Goal: Task Accomplishment & Management: Complete application form

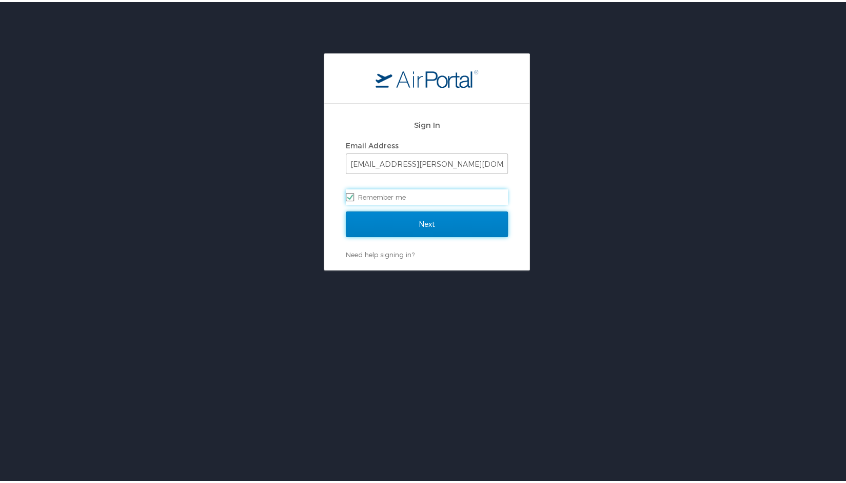
click at [401, 224] on input "Next" at bounding box center [427, 222] width 162 height 26
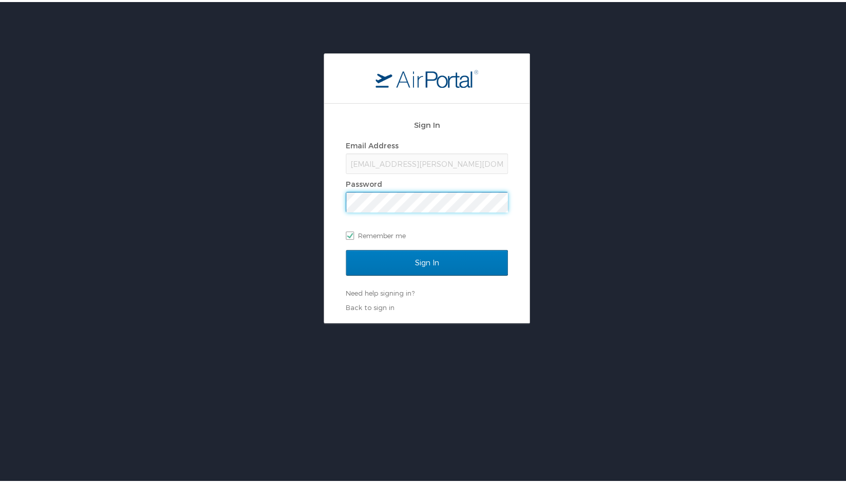
click at [346, 248] on input "Sign In" at bounding box center [427, 261] width 162 height 26
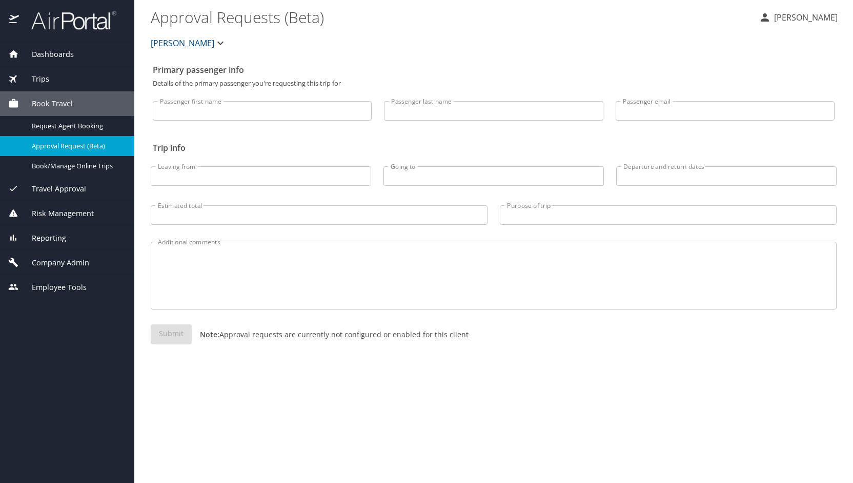
click at [64, 262] on span "Company Admin" at bounding box center [54, 262] width 70 height 11
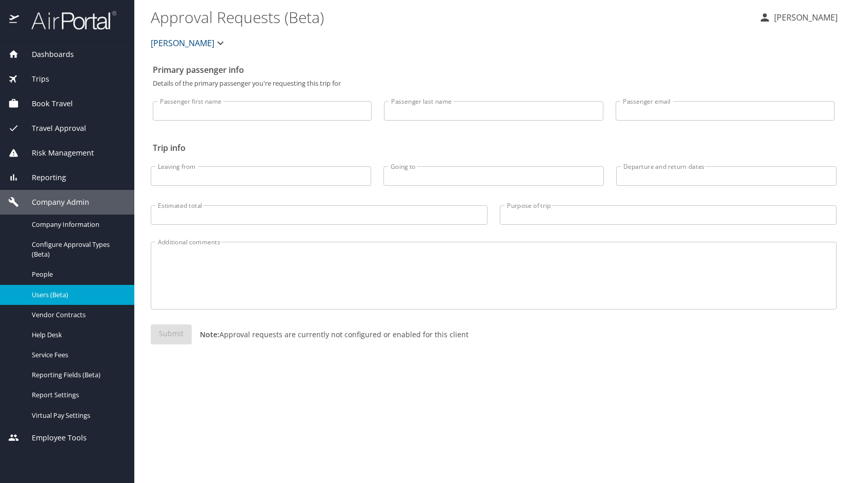
click at [61, 297] on span "Users (Beta)" at bounding box center [77, 295] width 90 height 10
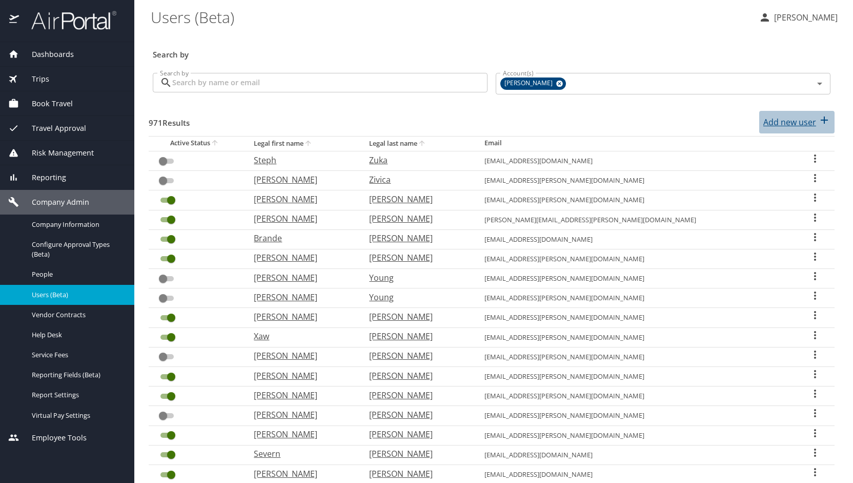
click at [775, 121] on p "Add new user" at bounding box center [790, 122] width 53 height 12
select select "US"
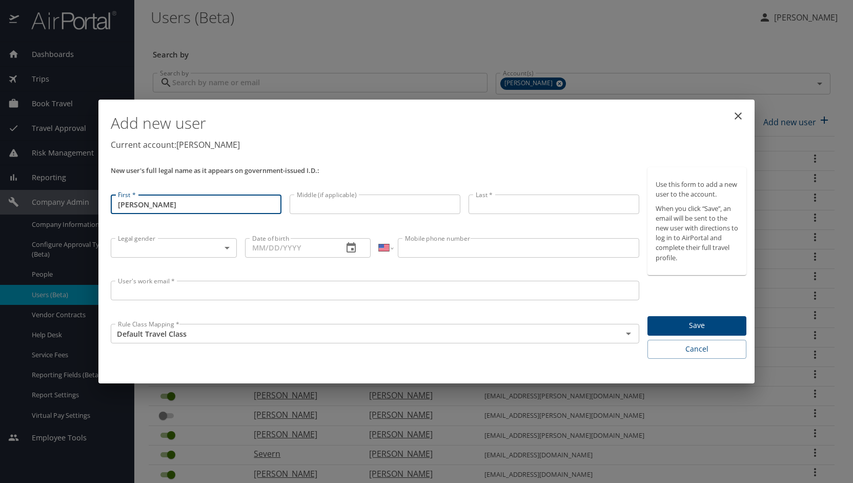
type input "Douglas"
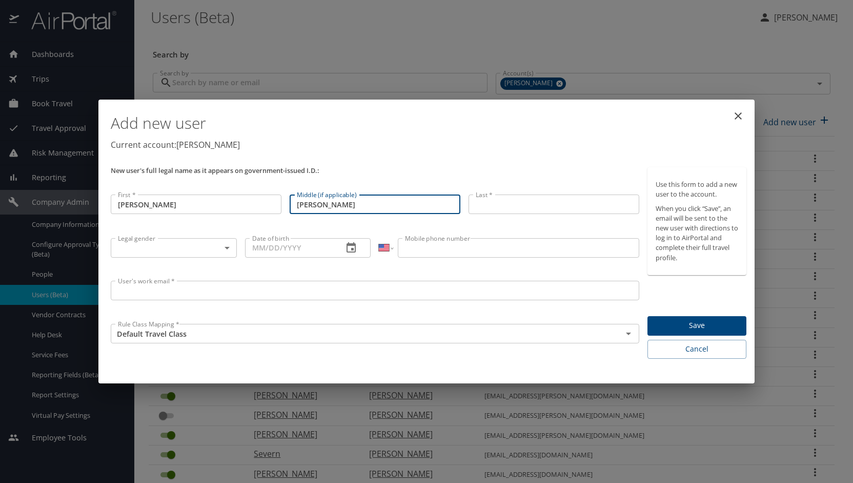
type input "Ryan"
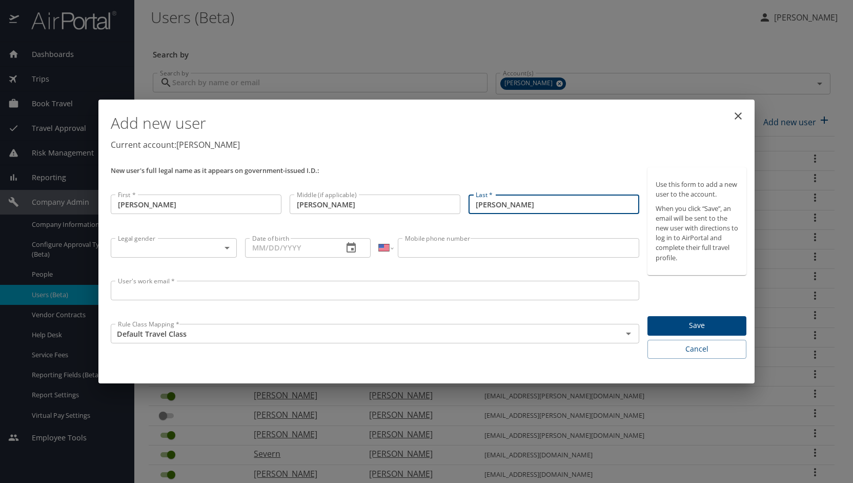
type input "Everhart"
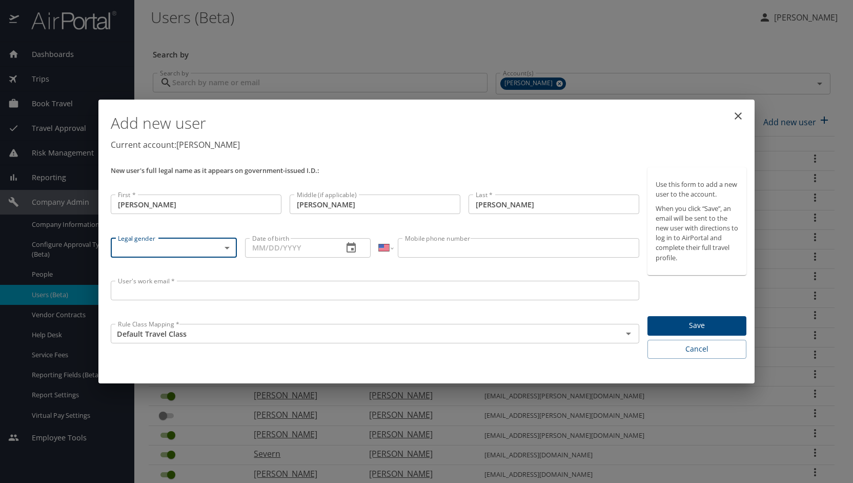
click at [224, 248] on body "Dashboards AirPortal 360™ Manager My Travel Dashboard Trips Airtinerary® Lookup…" at bounding box center [426, 241] width 853 height 483
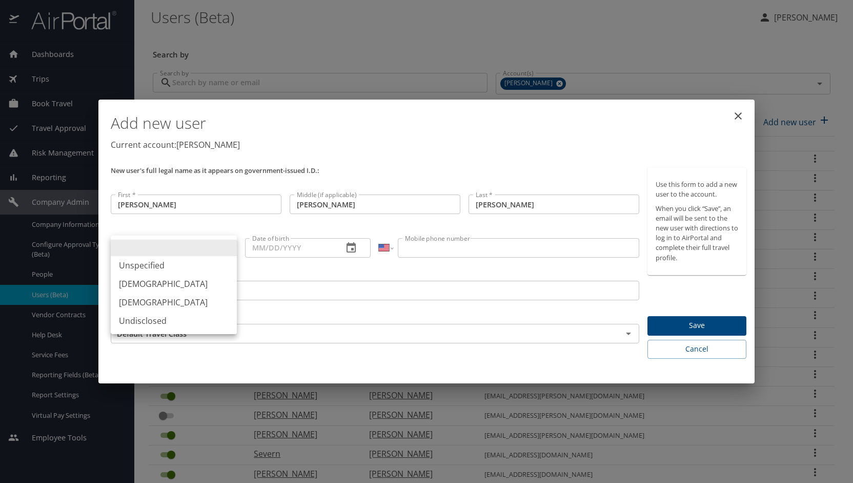
click at [208, 279] on li "Male" at bounding box center [174, 283] width 126 height 18
type input "Male"
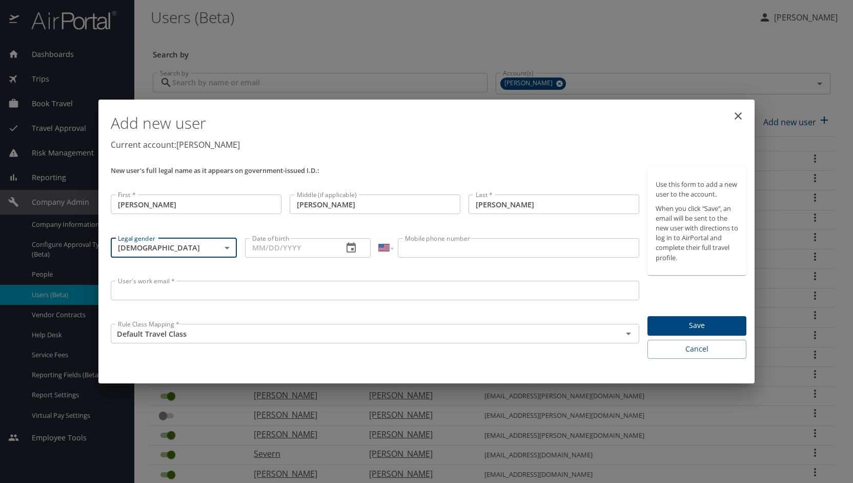
click at [291, 252] on input "Date of birth" at bounding box center [290, 247] width 90 height 19
type input "08/18/1988"
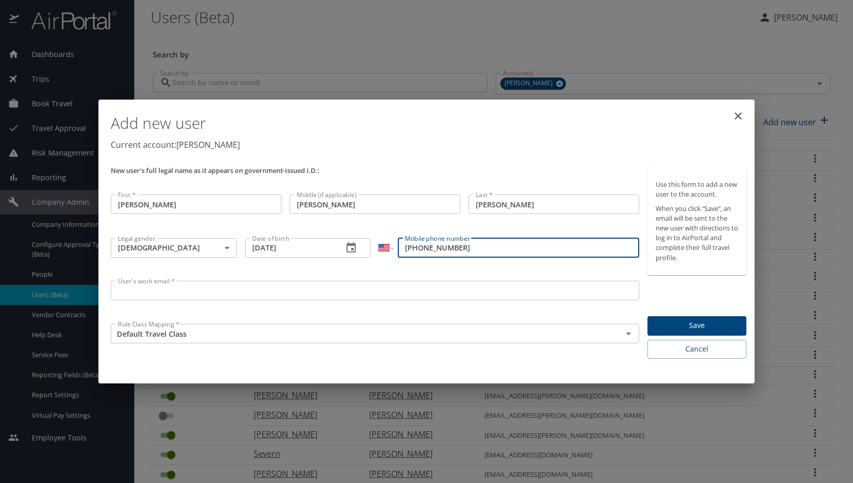
type input "(586) 651-7296"
click at [128, 293] on input "User's work email *" at bounding box center [375, 290] width 529 height 19
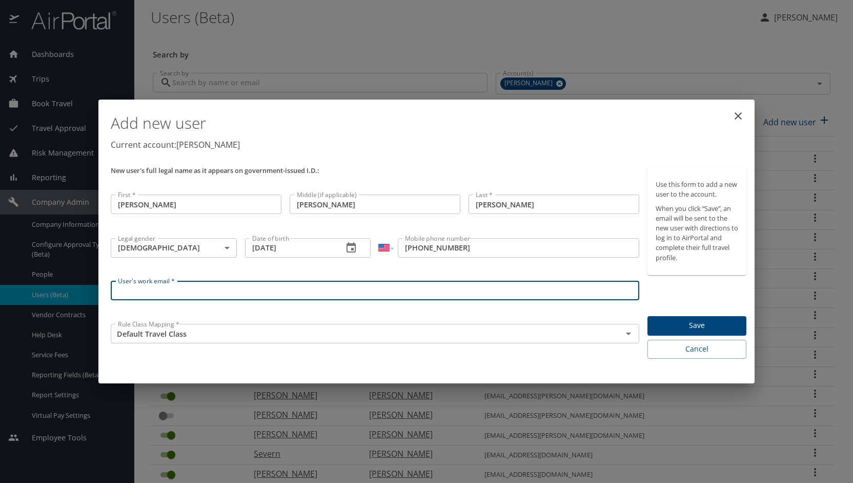
type input "e"
type input "deverhart@doner.com"
click at [668, 317] on button "Save" at bounding box center [697, 326] width 99 height 20
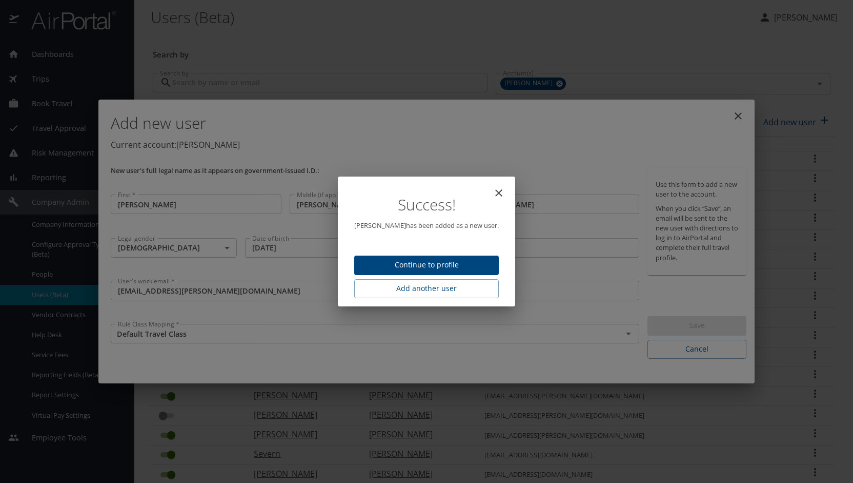
click at [470, 258] on button "Continue to profile" at bounding box center [426, 265] width 145 height 20
select select "US"
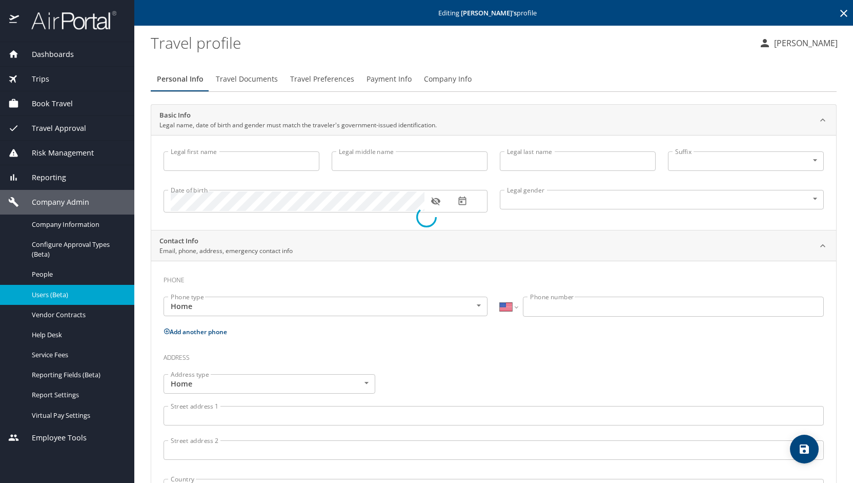
type input "Douglas"
type input "Ryan"
type input "Everhart"
type input "Male"
select select "US"
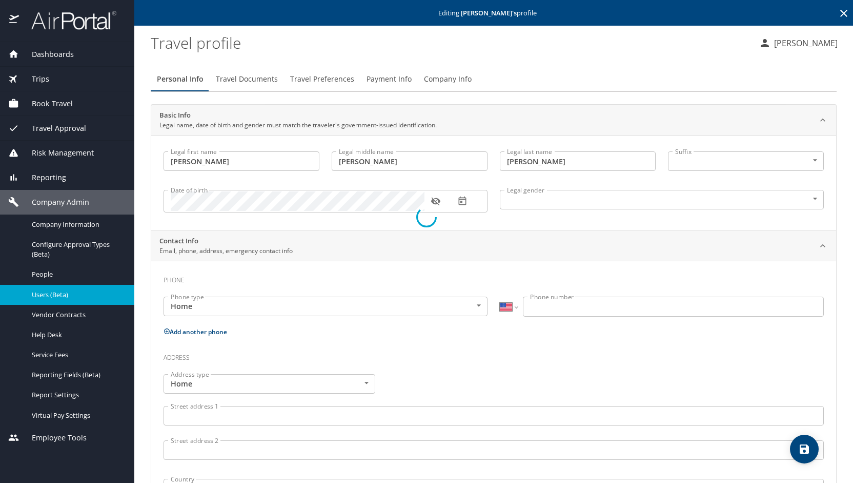
select select "US"
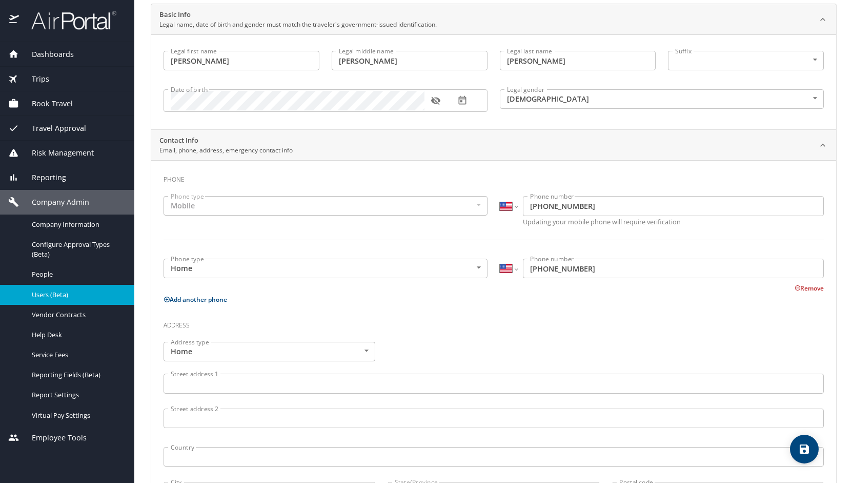
scroll to position [101, 0]
click at [346, 371] on div "Street address 1 Street address 1" at bounding box center [493, 384] width 673 height 34
click at [344, 379] on input "Street address 1" at bounding box center [494, 382] width 661 height 19
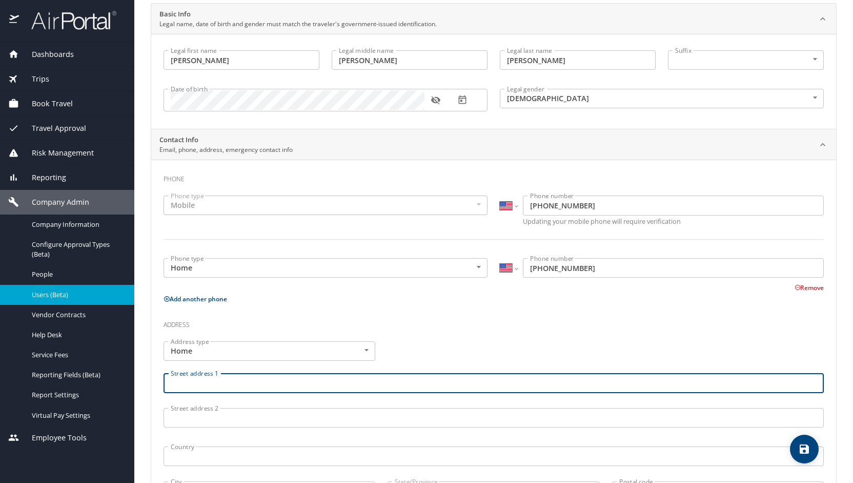
click at [344, 379] on input "Street address 1" at bounding box center [494, 382] width 661 height 19
type input "1334 Diana Avenue"
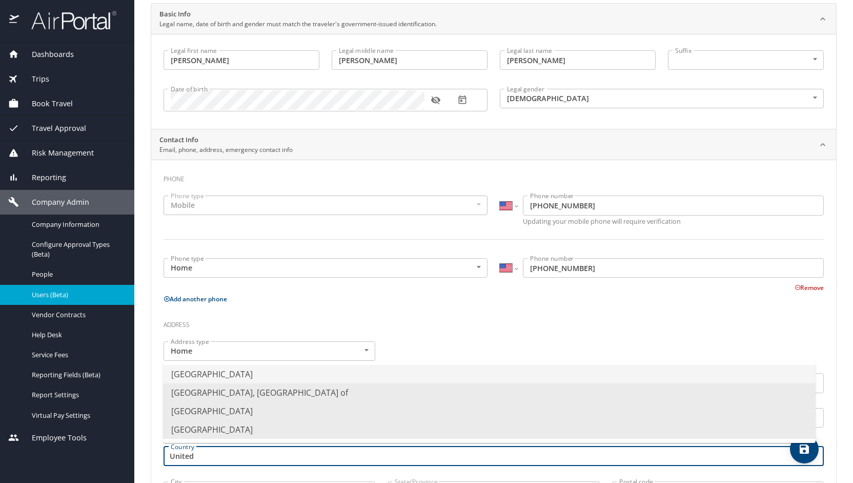
click at [342, 376] on li "United States of America" at bounding box center [489, 374] width 653 height 18
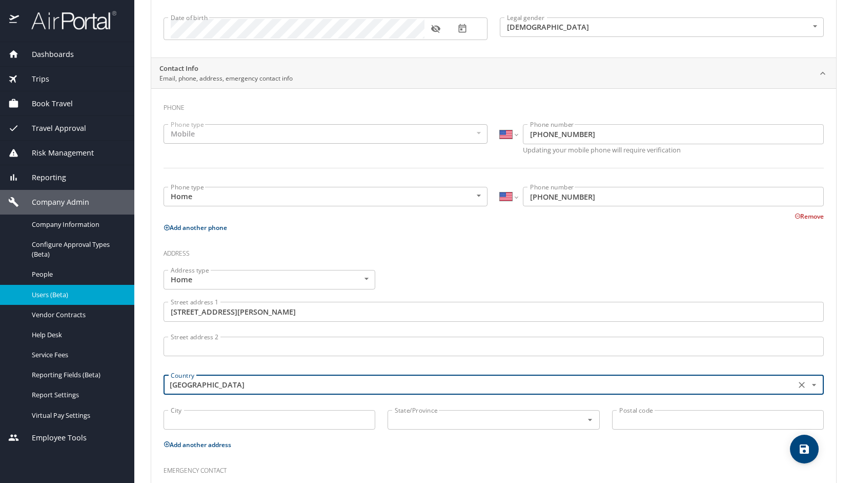
scroll to position [173, 0]
type input "United States of America"
click at [317, 412] on input "City" at bounding box center [270, 418] width 212 height 19
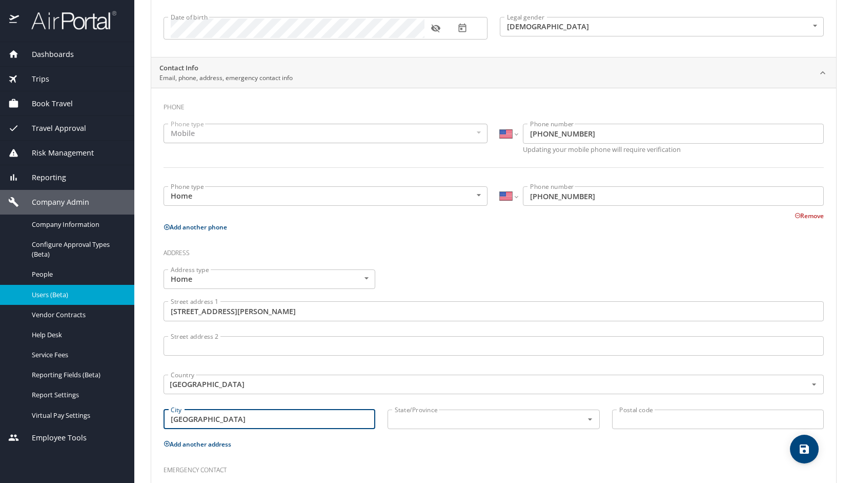
type input "Madison Heights"
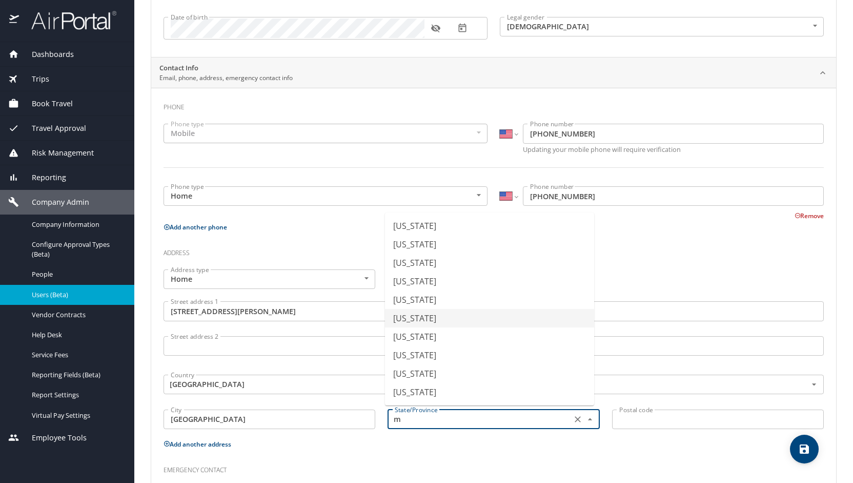
click at [426, 325] on li "Michigan" at bounding box center [489, 318] width 209 height 18
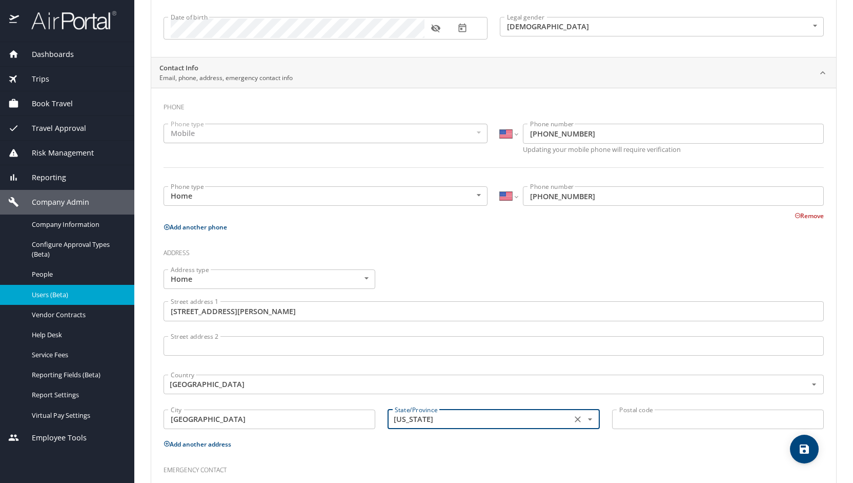
type input "Michigan"
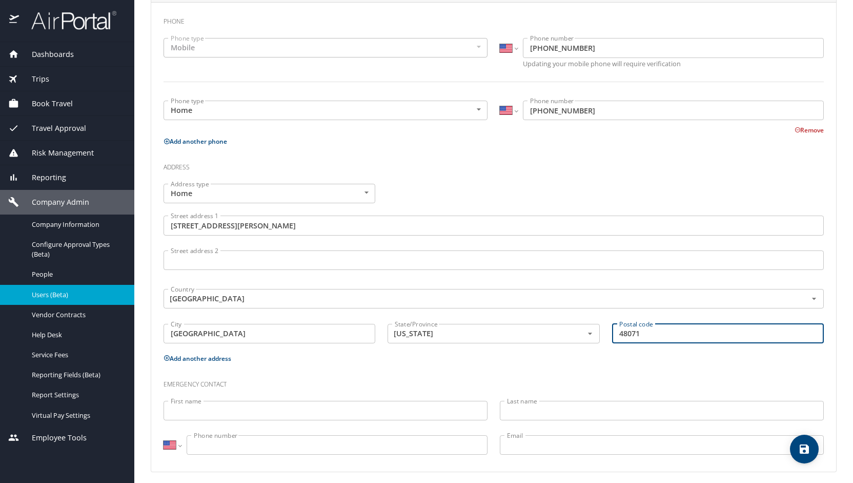
scroll to position [259, 0]
type input "48071"
click at [250, 409] on input "First name" at bounding box center [326, 409] width 324 height 19
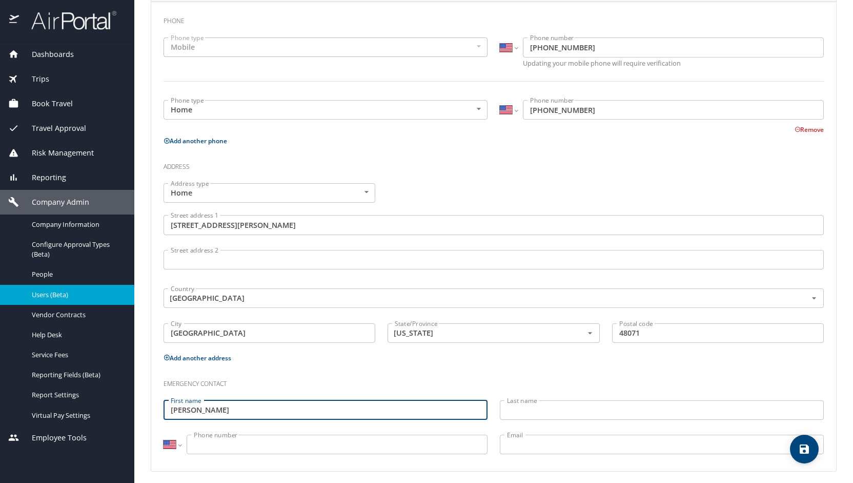
type input "Ashton"
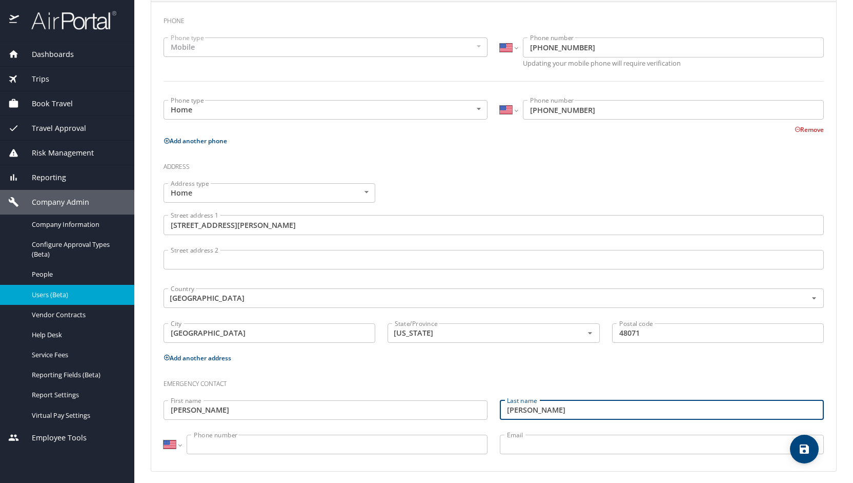
type input "Southard"
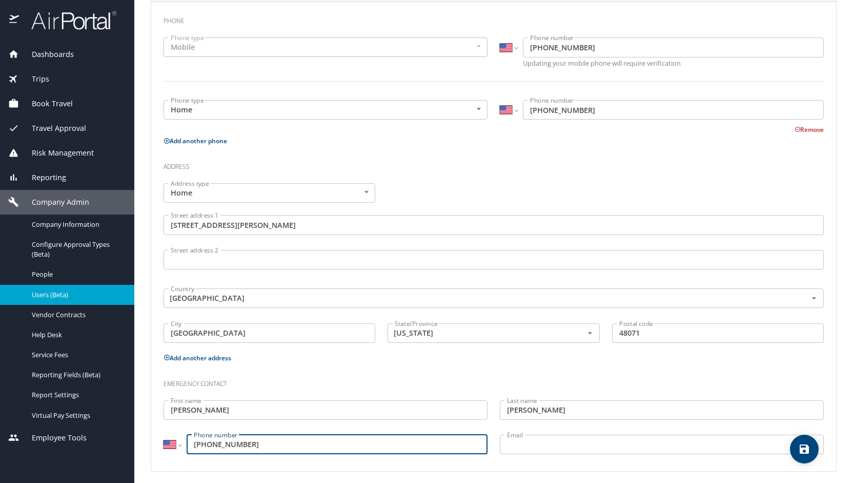
scroll to position [262, 0]
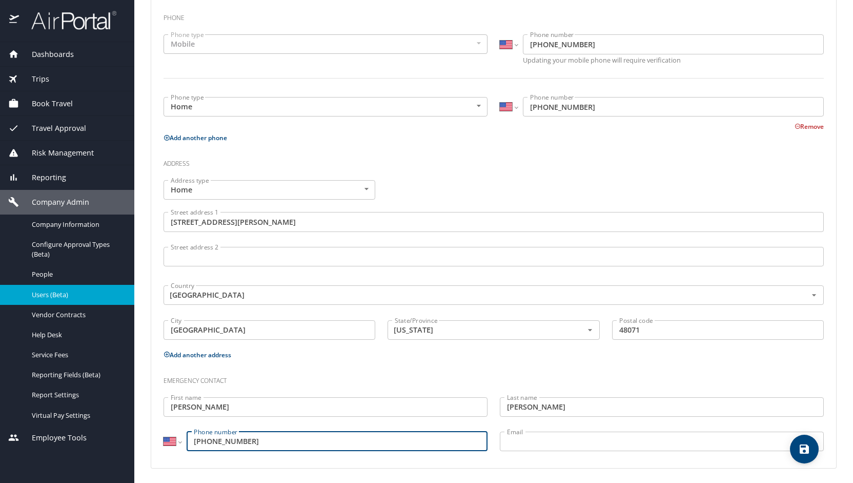
type input "(425) 429-1589"
click at [804, 453] on icon "save" at bounding box center [804, 448] width 9 height 9
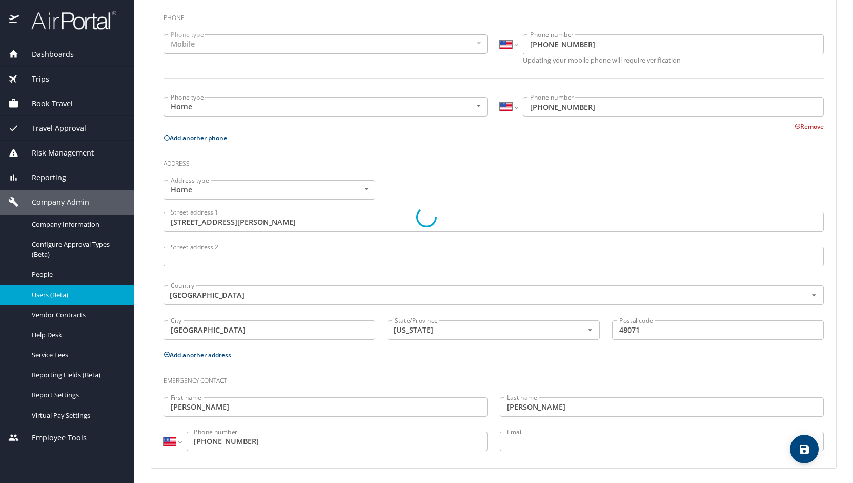
select select "US"
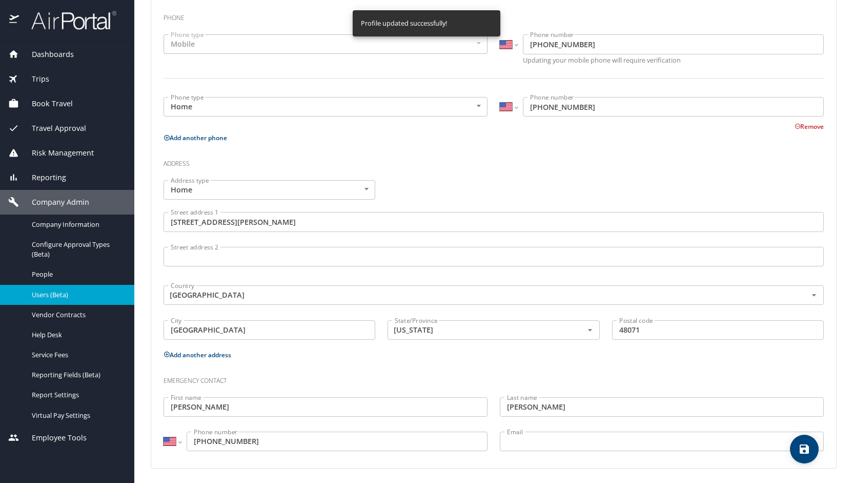
select select "US"
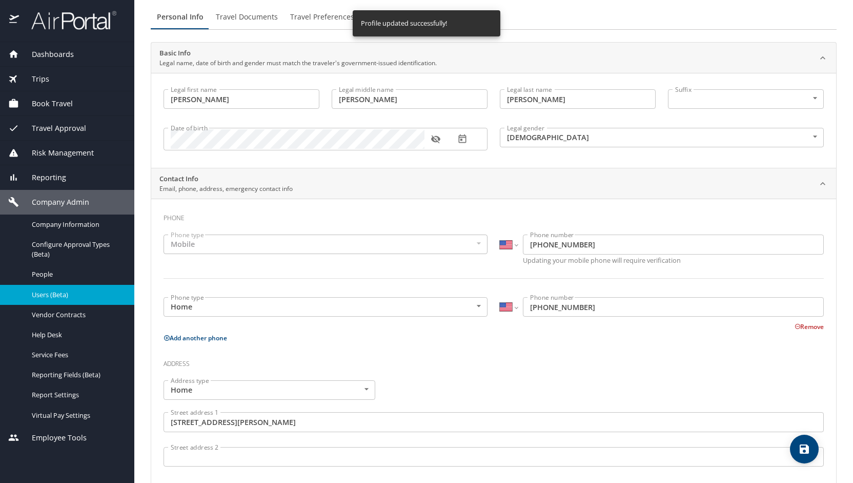
scroll to position [0, 0]
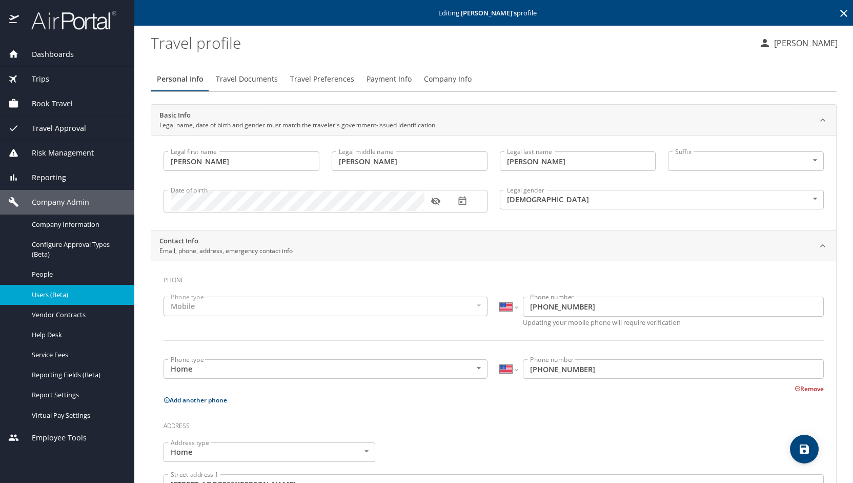
click at [314, 78] on span "Travel Preferences" at bounding box center [322, 79] width 64 height 13
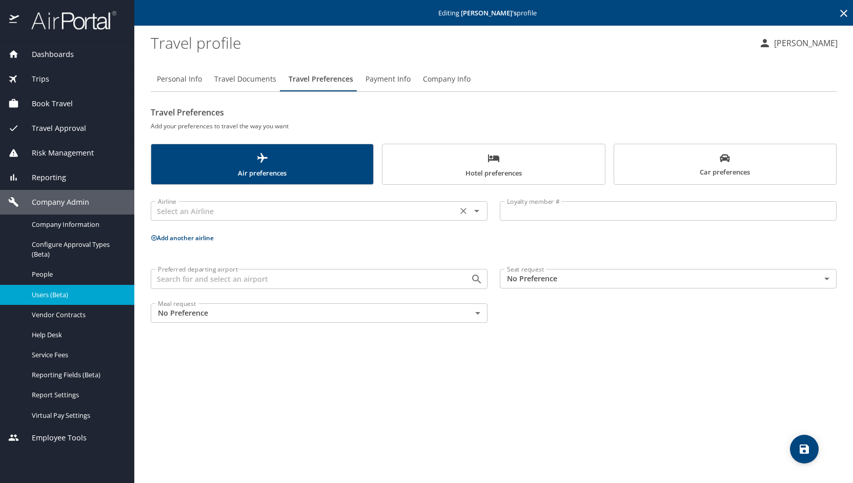
click at [239, 211] on input "text" at bounding box center [304, 210] width 301 height 13
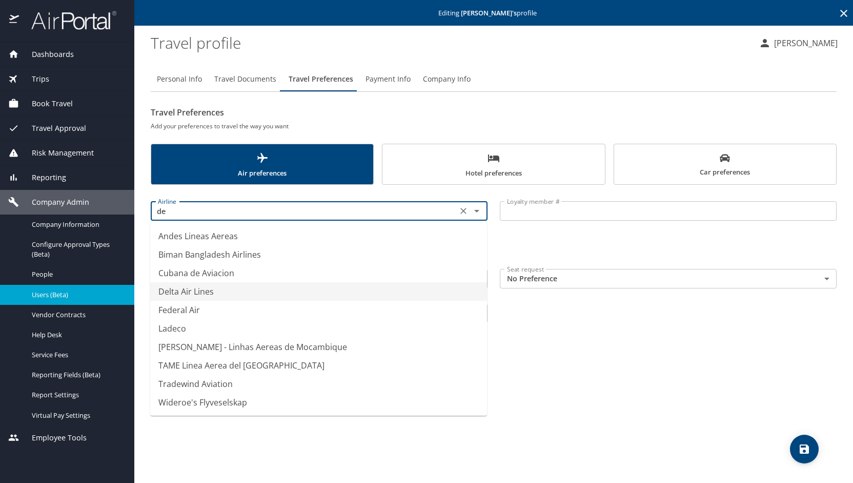
click at [218, 291] on li "Delta Air Lines" at bounding box center [318, 291] width 337 height 18
type input "Delta Air Lines"
click at [218, 291] on div "Preferred departing airport Preferred departing airport" at bounding box center [319, 280] width 349 height 34
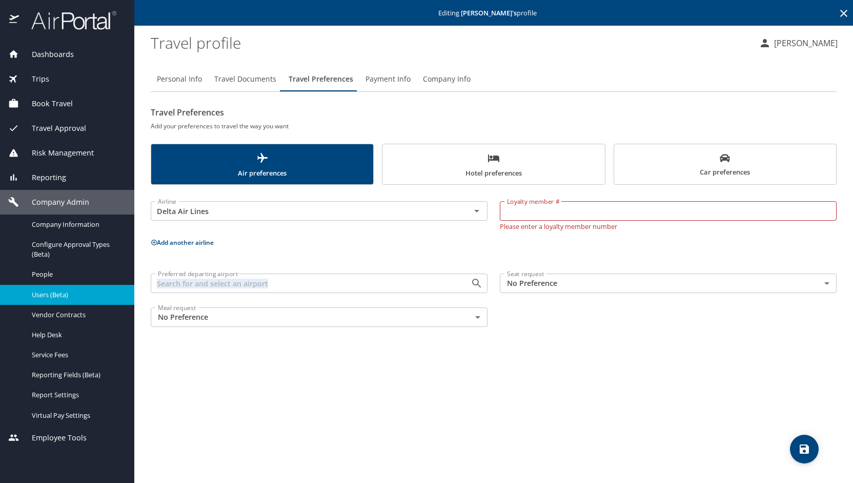
click at [627, 214] on input "Loyalty member #" at bounding box center [668, 210] width 337 height 19
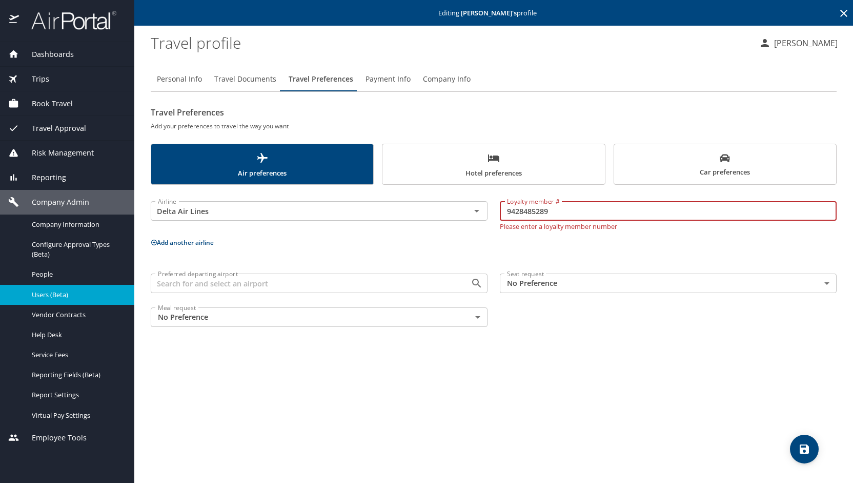
type input "9428485289"
click at [831, 285] on body "Dashboards AirPortal 360™ Manager My Travel Dashboard Trips Airtinerary® Lookup…" at bounding box center [426, 241] width 853 height 483
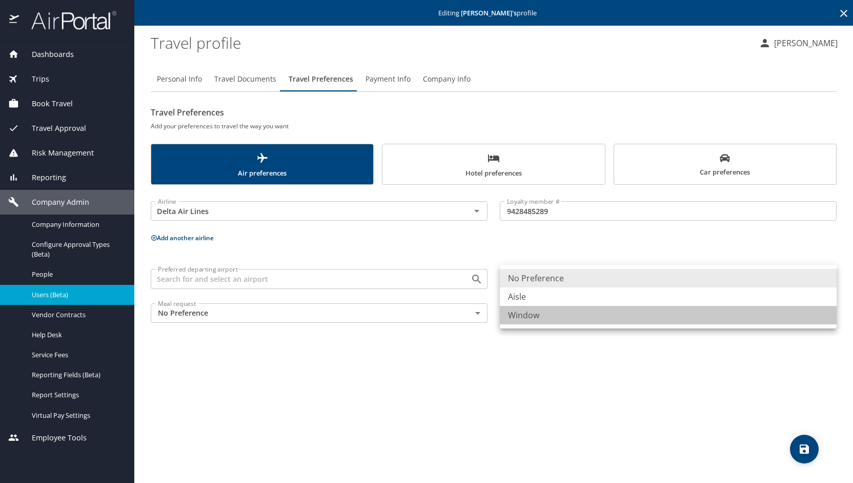
click at [644, 316] on li "Window" at bounding box center [668, 315] width 337 height 18
type input "Window"
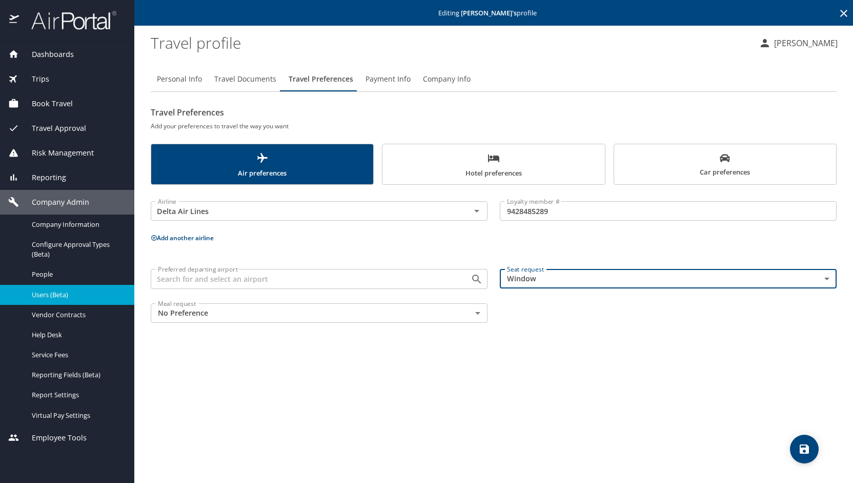
click at [357, 277] on input "Preferred departing airport" at bounding box center [304, 278] width 301 height 13
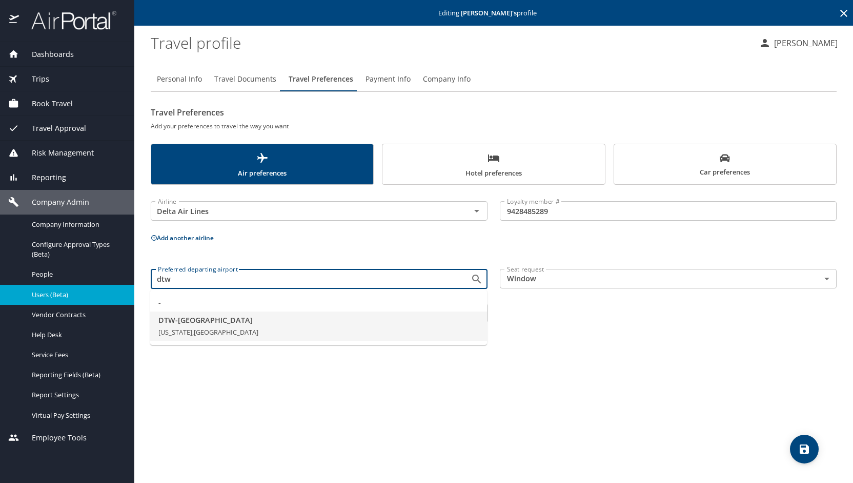
click at [236, 319] on span "DTW - Detroit" at bounding box center [318, 319] width 321 height 11
type input "DTW - Detroit"
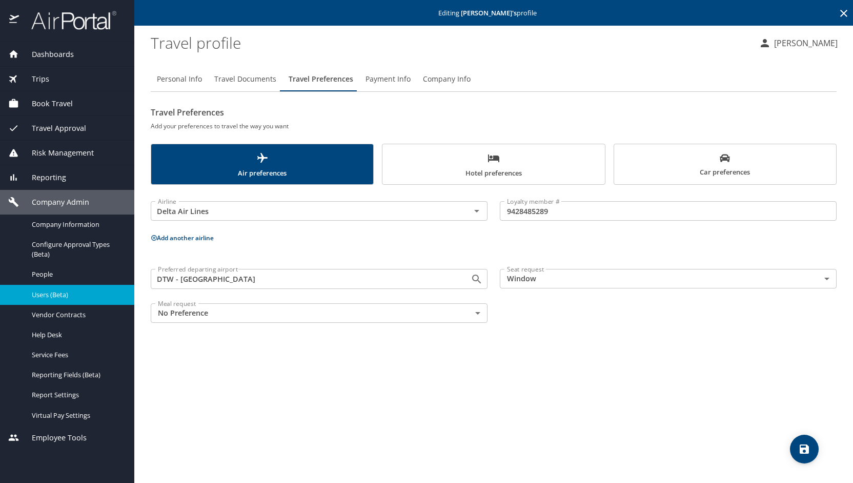
click at [802, 450] on icon "save" at bounding box center [804, 448] width 9 height 9
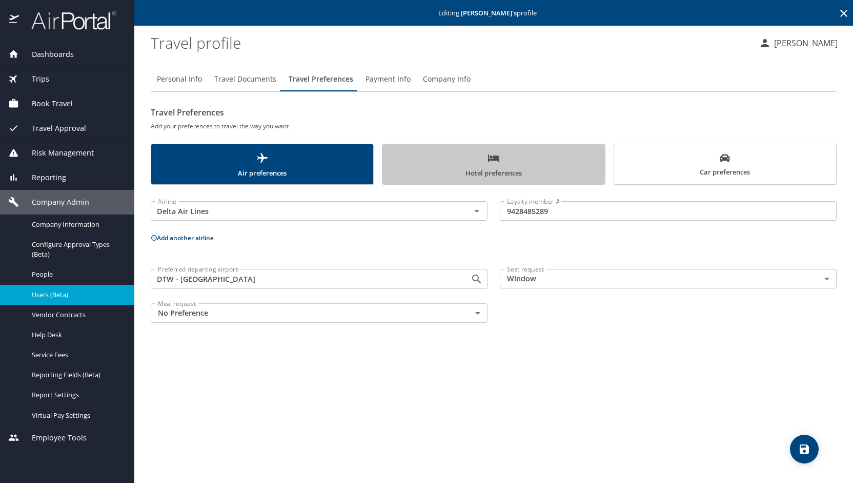
click at [465, 178] on span "Hotel preferences" at bounding box center [494, 165] width 210 height 27
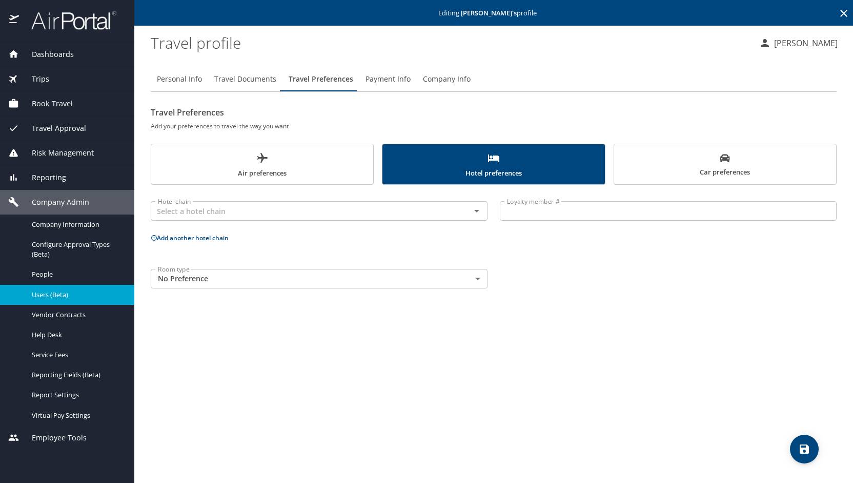
click at [381, 75] on span "Payment Info" at bounding box center [388, 79] width 45 height 13
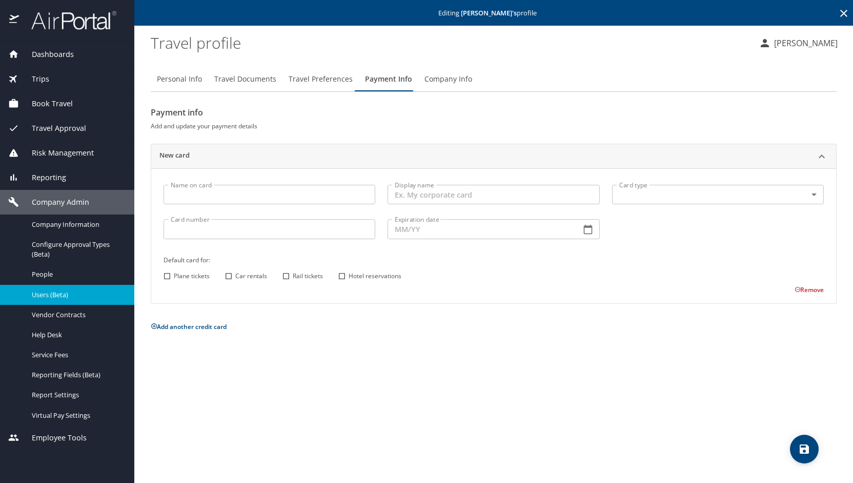
click at [231, 198] on input "Name on card" at bounding box center [270, 194] width 212 height 19
type input "Douglas"
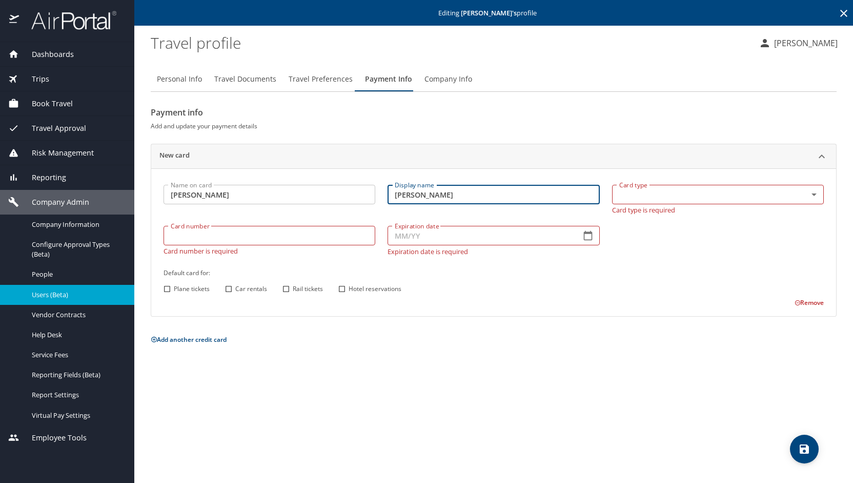
type input "Everhart"
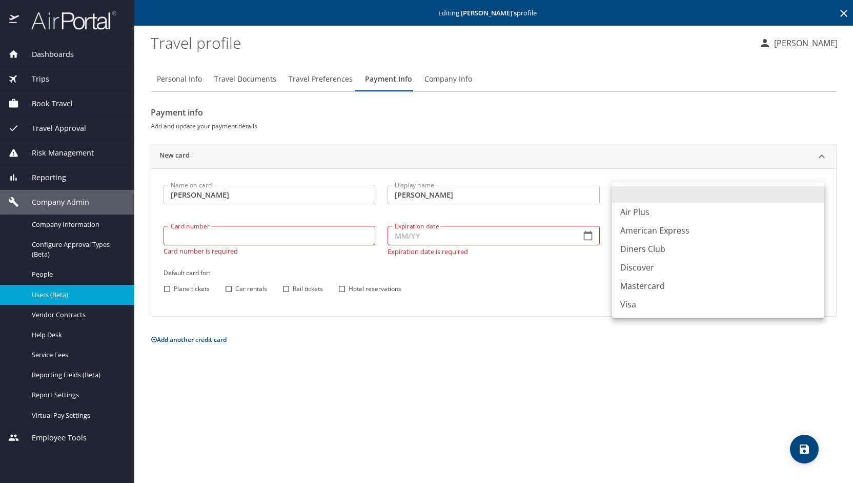
click at [717, 189] on body "Dashboards AirPortal 360™ Manager My Travel Dashboard Trips Airtinerary® Lookup…" at bounding box center [426, 241] width 853 height 483
click at [674, 231] on li "American Express" at bounding box center [718, 230] width 212 height 18
type input "AX"
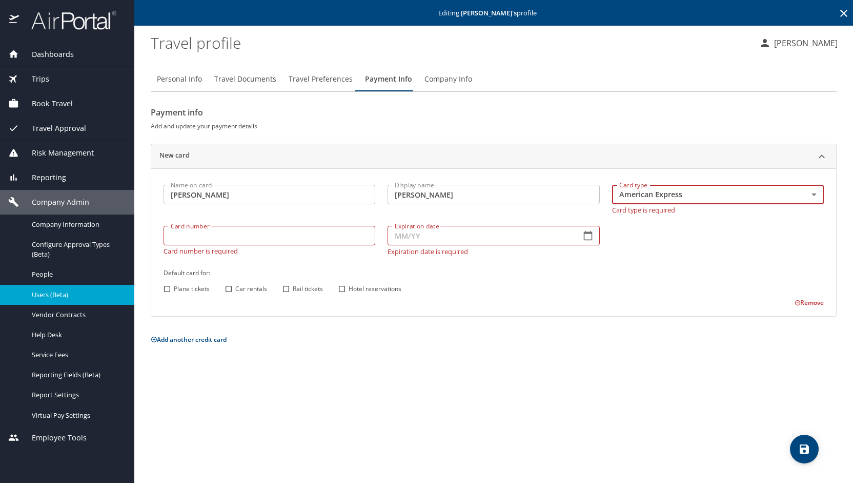
click at [218, 235] on input "Card number" at bounding box center [270, 235] width 212 height 19
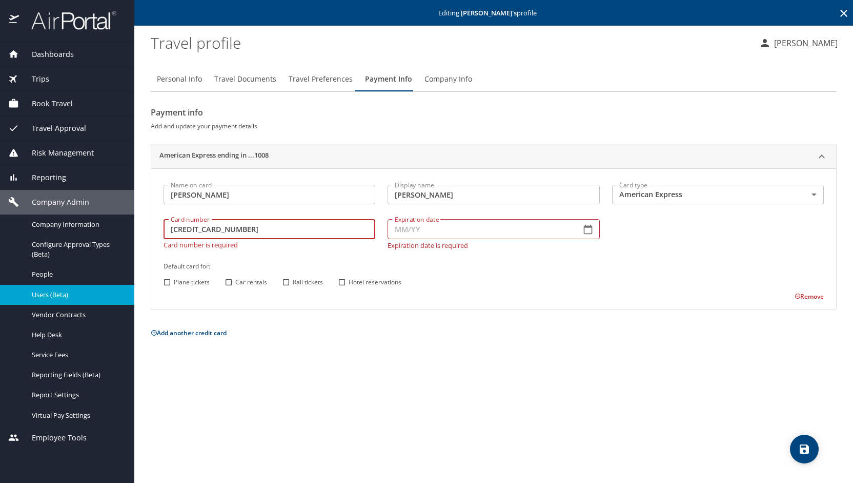
type input "372759522671008"
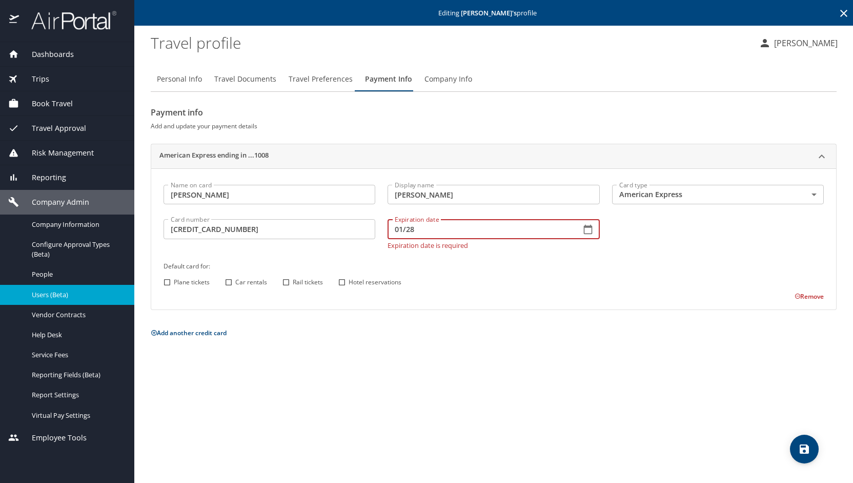
type input "01/28"
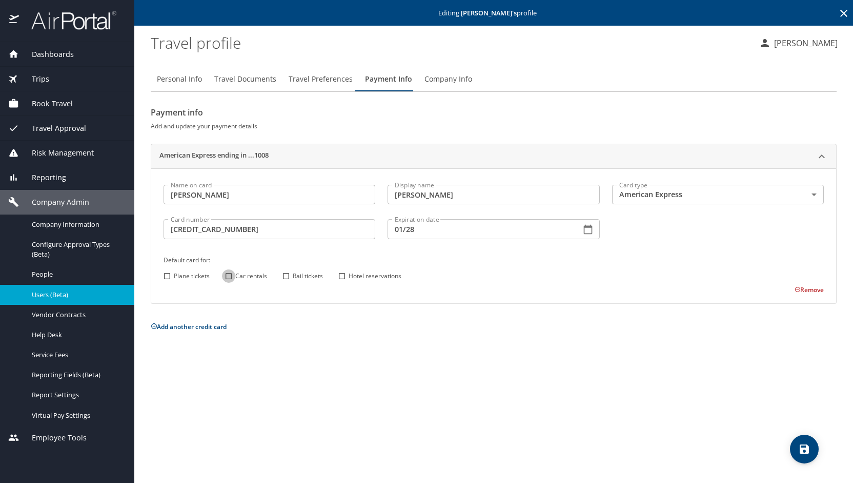
click at [230, 280] on input "Car rentals" at bounding box center [228, 275] width 13 height 13
checkbox input "true"
click at [339, 274] on input "Hotel reservations" at bounding box center [341, 275] width 13 height 13
checkbox input "true"
click at [809, 446] on icon "save" at bounding box center [804, 448] width 9 height 9
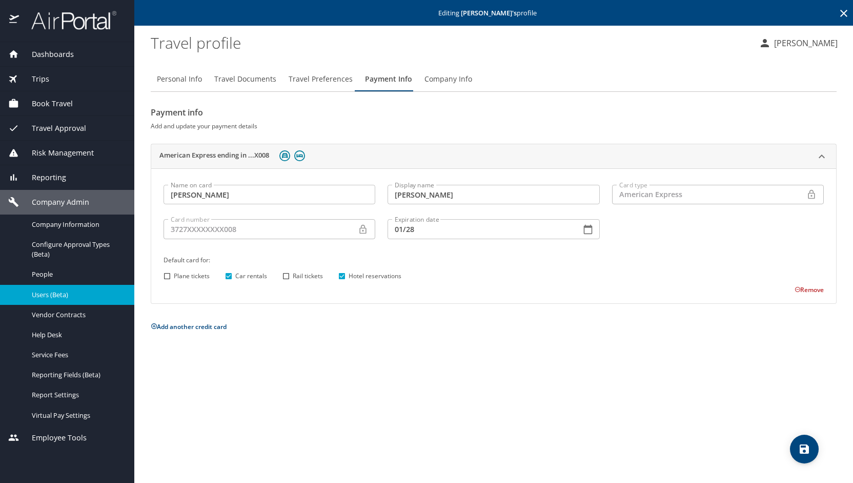
click at [829, 44] on p "Jennifer Malloy" at bounding box center [804, 43] width 67 height 12
click at [792, 136] on li "Sign out" at bounding box center [795, 140] width 105 height 18
